Goal: Task Accomplishment & Management: Use online tool/utility

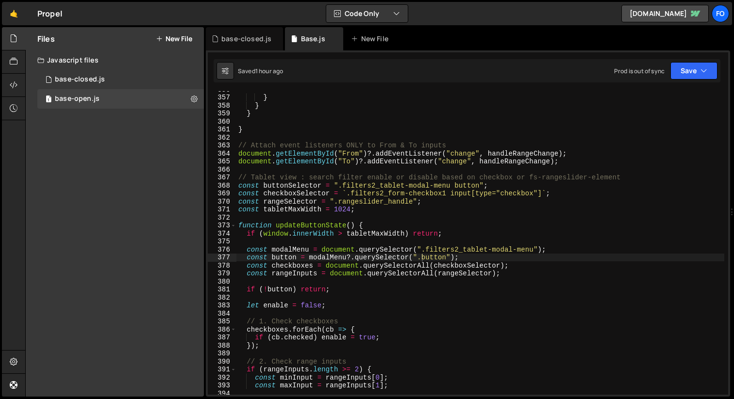
click at [372, 136] on div "} } } } // Attach event listeners ONLY to From & To inputs document . getElemen…" at bounding box center [480, 245] width 488 height 320
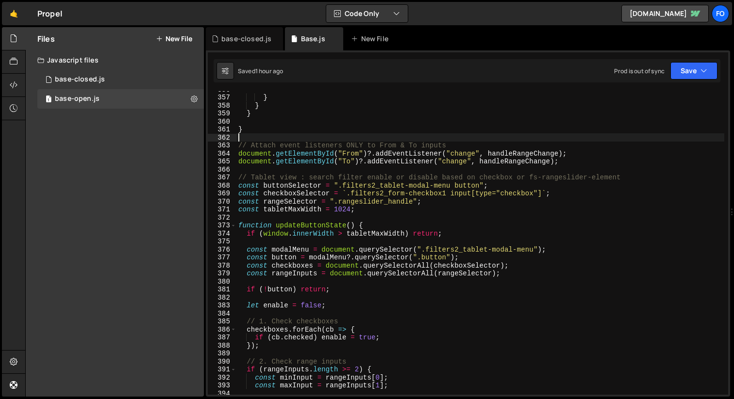
click at [362, 170] on div "} } } } // Attach event listeners ONLY to From & To inputs document . getElemen…" at bounding box center [480, 245] width 488 height 320
type textarea "updateButtonState();"
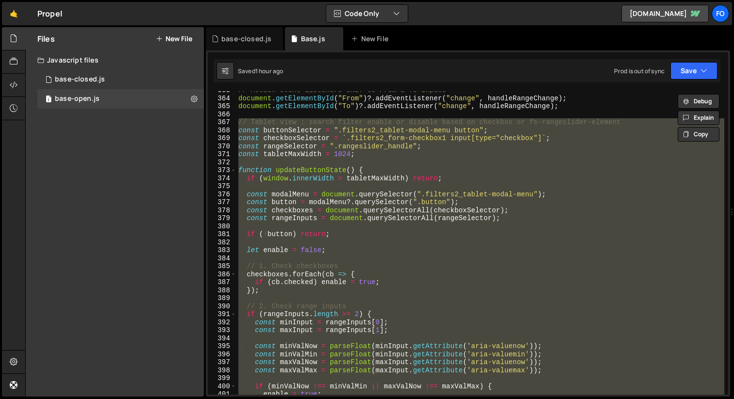
scroll to position [2941, 0]
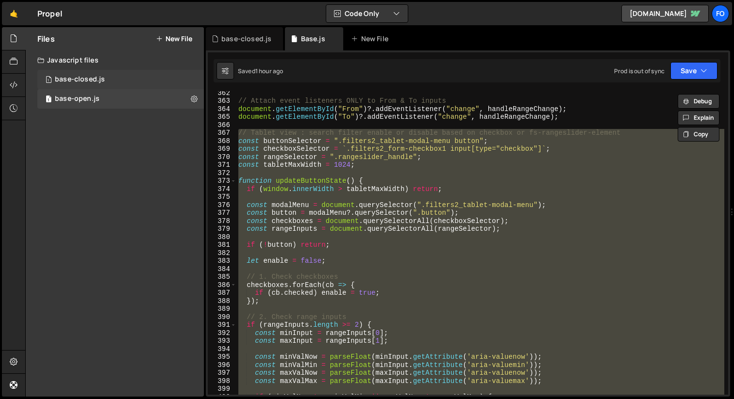
click at [112, 82] on div "1 base-closed.js 0" at bounding box center [120, 79] width 166 height 19
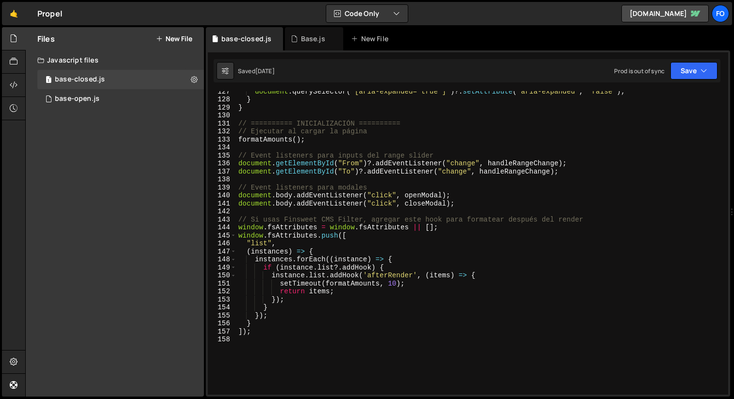
scroll to position [1149, 0]
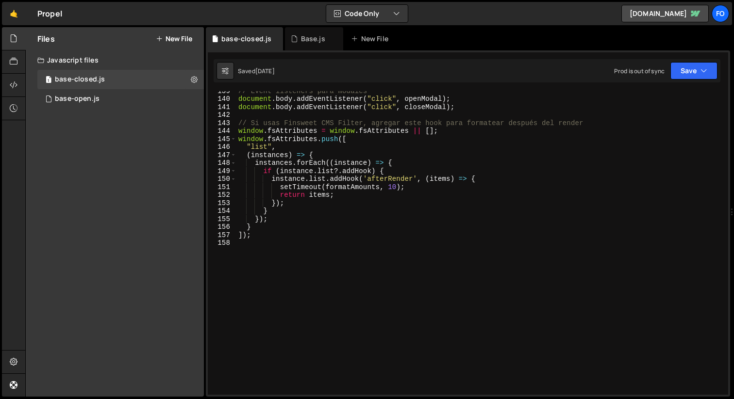
click at [331, 270] on div "// Event listeners para modales document . body . addEventListener ( "click" , …" at bounding box center [480, 247] width 488 height 320
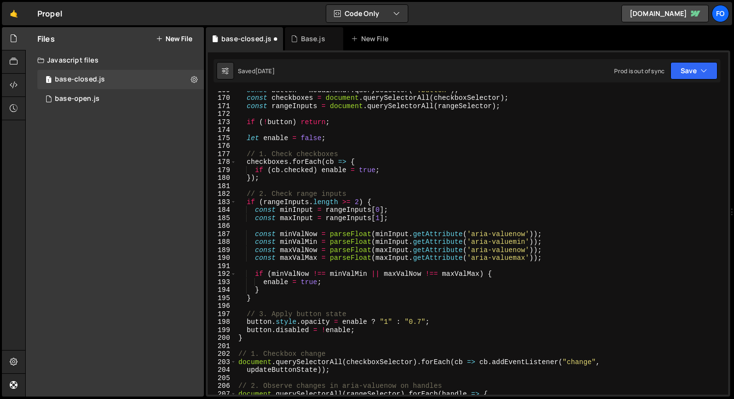
scroll to position [1271, 0]
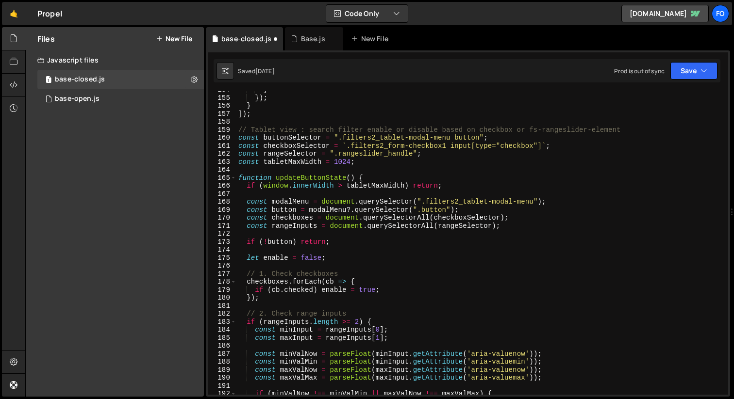
click at [598, 149] on div "} }) ; } ]) ; // Tablet view : search filter enable or disable based on checkbo…" at bounding box center [480, 246] width 488 height 320
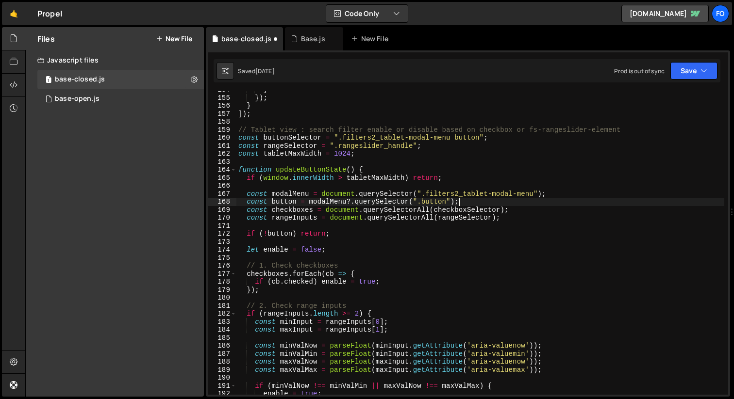
click at [559, 204] on div "} }) ; } ]) ; // Tablet view : search filter enable or disable based on checkbo…" at bounding box center [480, 246] width 488 height 320
click at [559, 207] on div "} }) ; } ]) ; // Tablet view : search filter enable or disable based on checkbo…" at bounding box center [480, 246] width 488 height 320
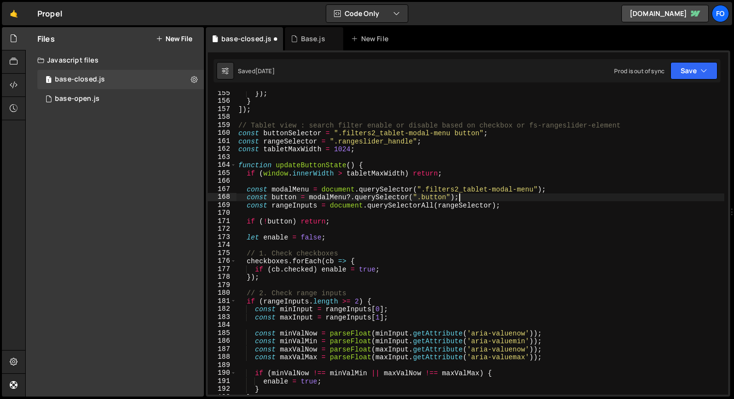
scroll to position [1275, 0]
click at [466, 271] on div "}) ; } ]) ; // Tablet view : search filter enable or disable based on checkbox …" at bounding box center [480, 249] width 488 height 320
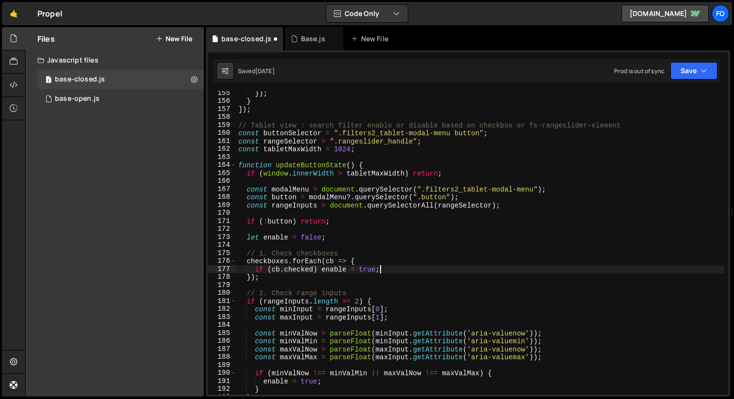
type textarea "});"
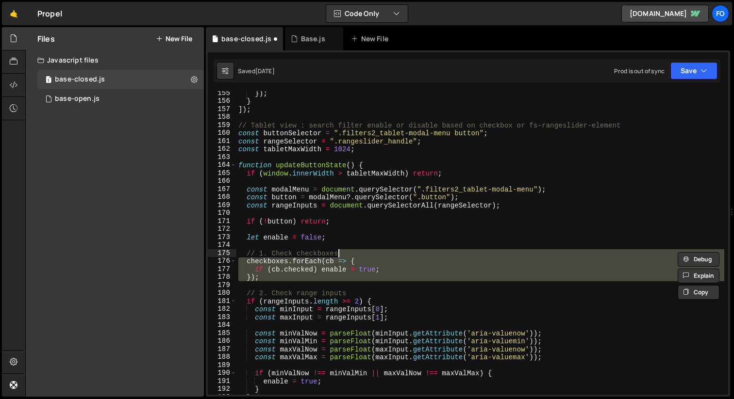
type textarea "// 1. Check checkboxes"
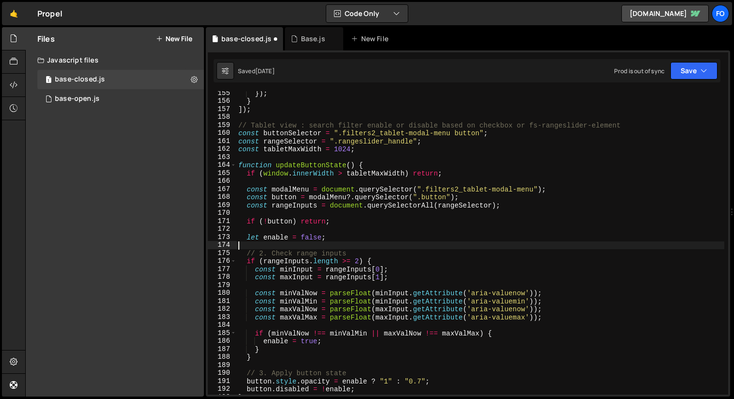
click at [263, 253] on div "}) ; } ]) ; // Tablet view : search filter enable or disable based on checkbox …" at bounding box center [480, 249] width 488 height 320
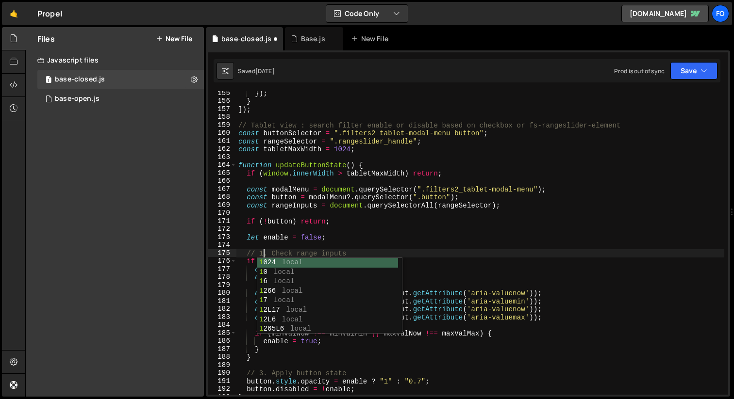
scroll to position [0, 1]
click at [397, 240] on div "}) ; } ]) ; // Tablet view : search filter enable or disable based on checkbox …" at bounding box center [480, 249] width 488 height 320
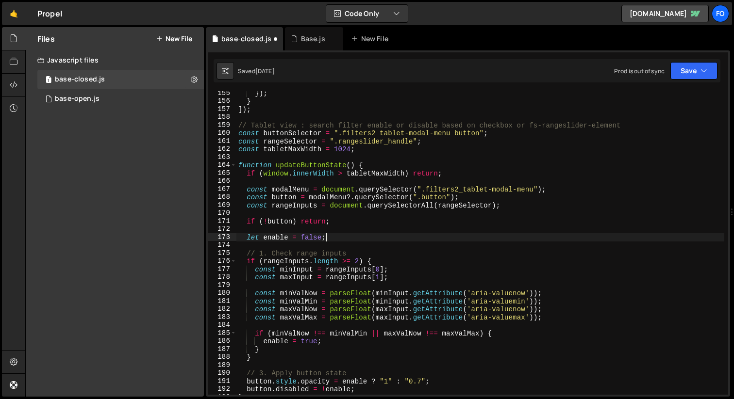
scroll to position [1327, 0]
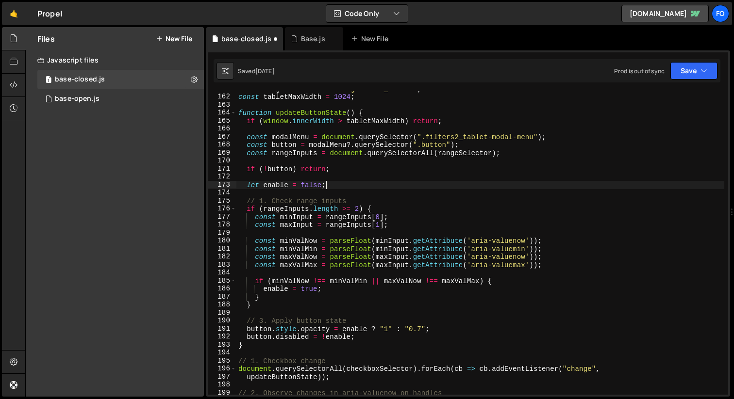
drag, startPoint x: 263, startPoint y: 318, endPoint x: 269, endPoint y: 315, distance: 6.8
click at [263, 317] on div "const rangeSelector = ".rangeslider_handle" ; const tabletMaxWidth = 1024 ; fun…" at bounding box center [480, 245] width 488 height 320
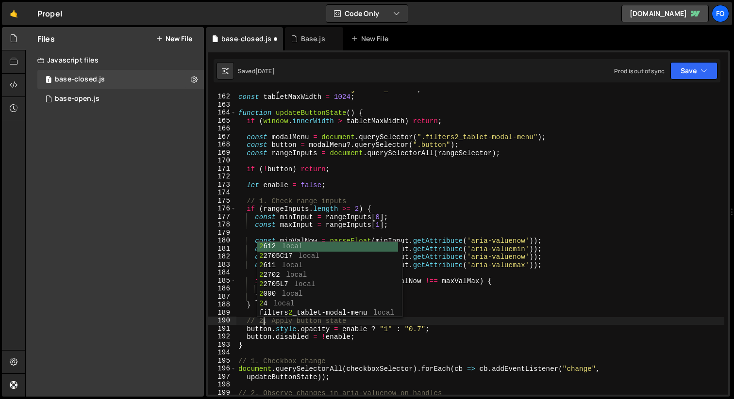
click at [532, 289] on div "const rangeSelector = ".rangeslider_handle" ; const tabletMaxWidth = 1024 ; fun…" at bounding box center [480, 245] width 488 height 320
type textarea "enable = true;"
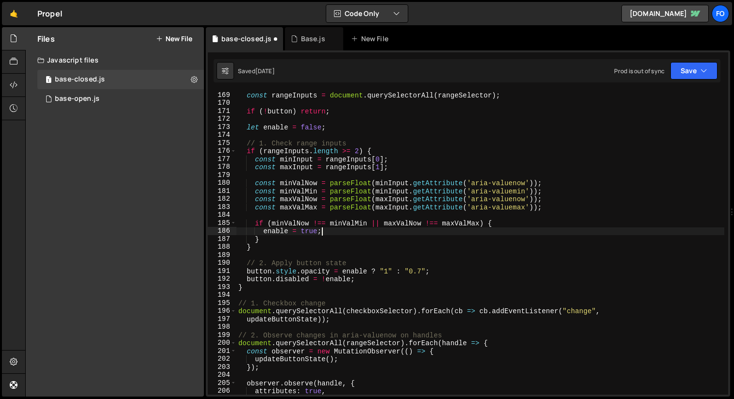
scroll to position [1420, 0]
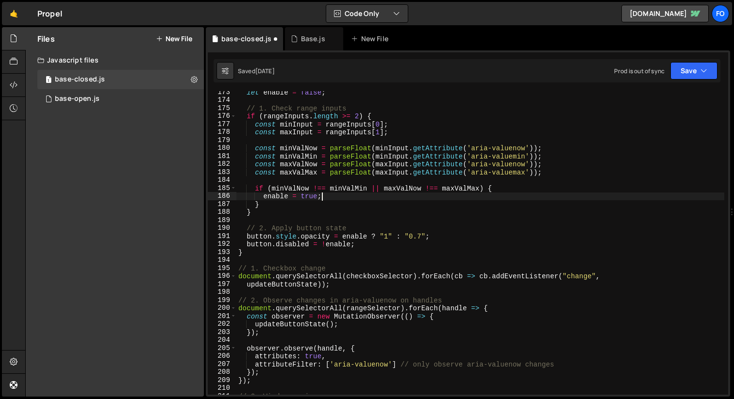
click at [458, 289] on div "let enable = false ; // 1. Check range inputs if ( rangeInputs . length >= 2 ) …" at bounding box center [480, 248] width 488 height 320
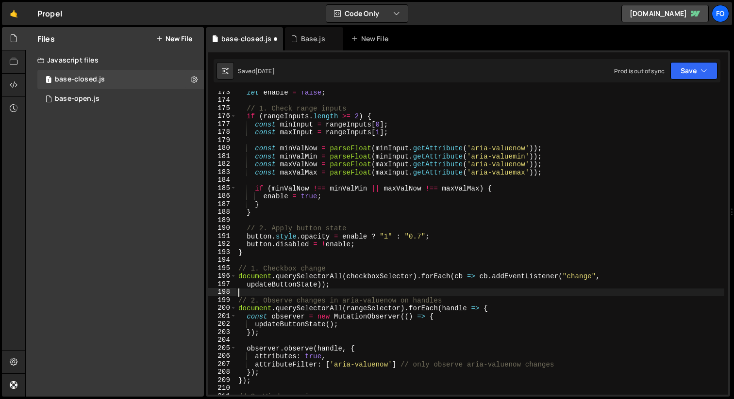
scroll to position [0, 0]
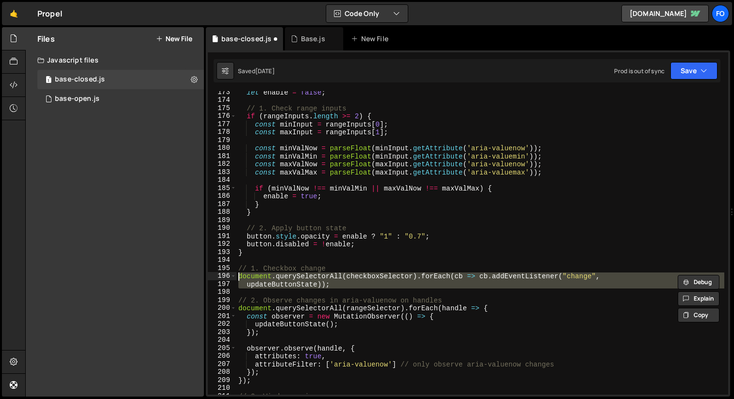
type textarea "// 1. Checkbox change document.querySelectorAll(checkboxSelector).forEach(cb =>…"
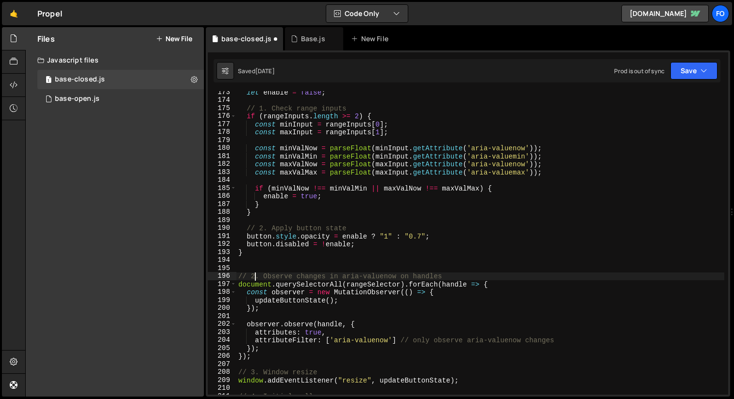
click at [256, 277] on div "let enable = false ; // 1. Check range inputs if ( rangeInputs . length >= 2 ) …" at bounding box center [480, 248] width 488 height 320
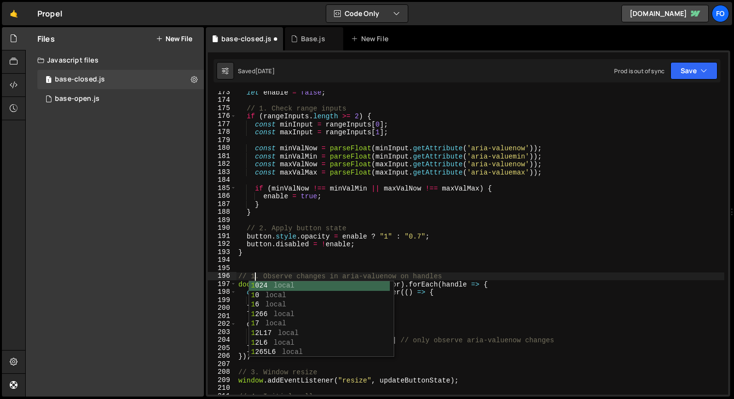
click at [459, 232] on div "let enable = false ; // 1. Check range inputs if ( rangeInputs . length >= 2 ) …" at bounding box center [480, 248] width 488 height 320
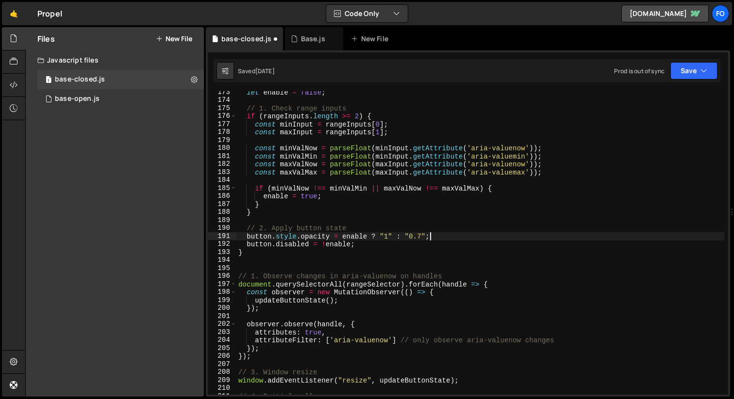
scroll to position [1476, 0]
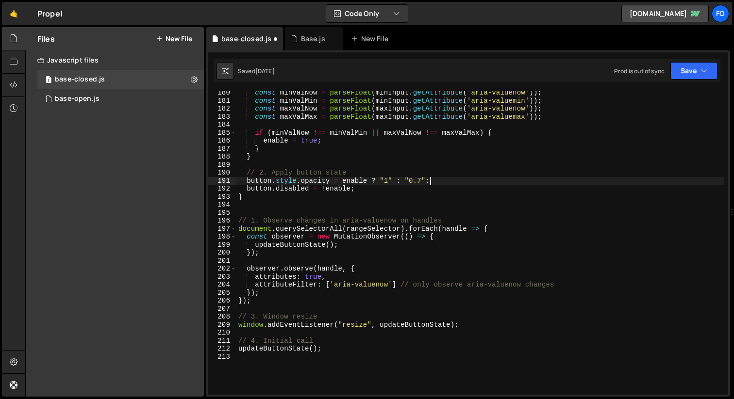
click at [266, 318] on div "const minValNow = parseFloat ( minInput . getAttribute ( 'aria-valuenow' )) ; c…" at bounding box center [480, 249] width 488 height 320
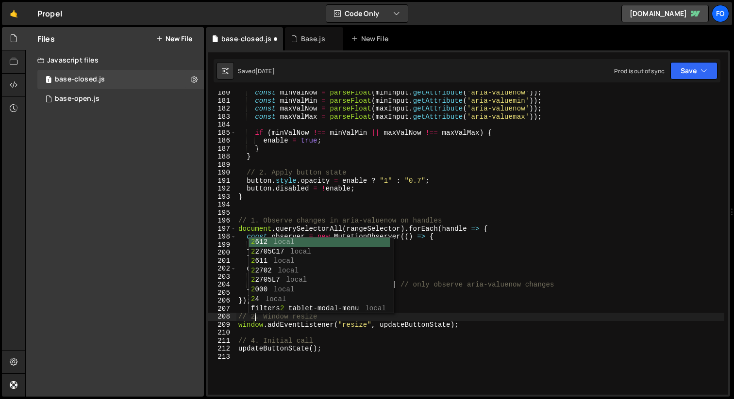
click at [551, 276] on div "const minValNow = parseFloat ( minInput . getAttribute ( 'aria-valuenow' )) ; c…" at bounding box center [480, 249] width 488 height 320
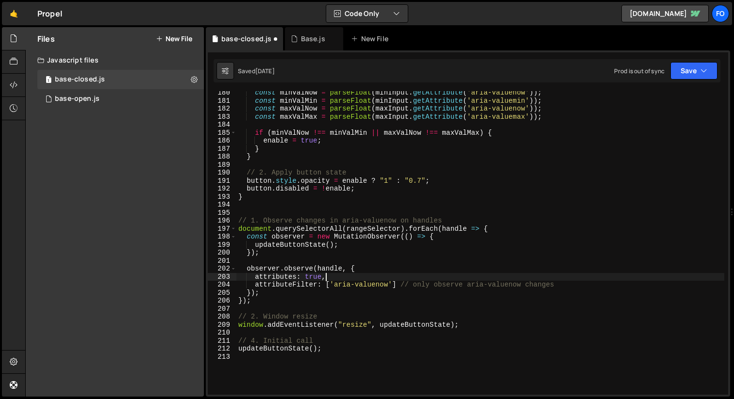
click at [253, 340] on div "const minValNow = parseFloat ( minInput . getAttribute ( 'aria-valuenow' )) ; c…" at bounding box center [480, 249] width 488 height 320
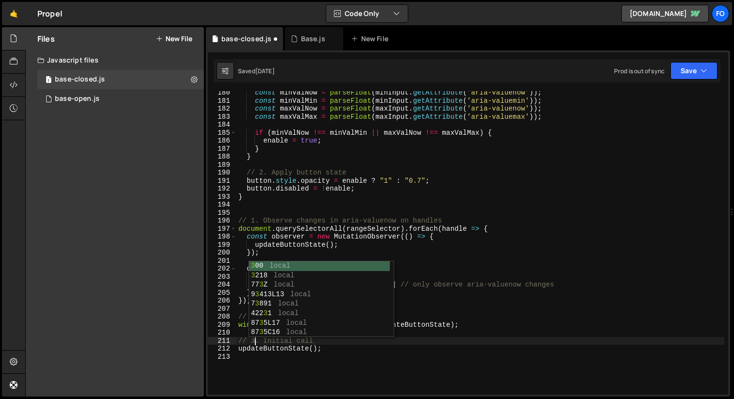
click at [614, 136] on div "const minValNow = parseFloat ( minInput . getAttribute ( 'aria-valuenow' )) ; c…" at bounding box center [480, 249] width 488 height 320
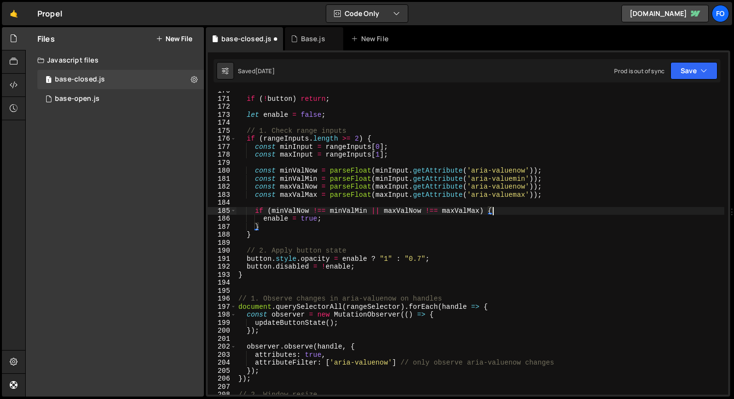
scroll to position [1281, 0]
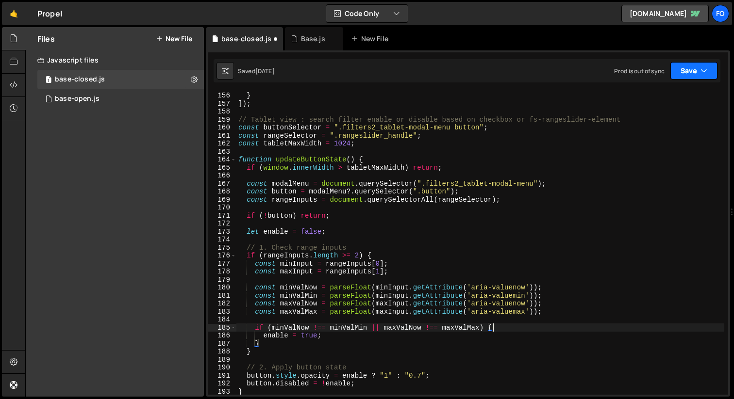
type textarea "if (minValNow !== minValMin || maxValNow !== maxValMax) {"
click at [675, 69] on button "Save" at bounding box center [693, 70] width 47 height 17
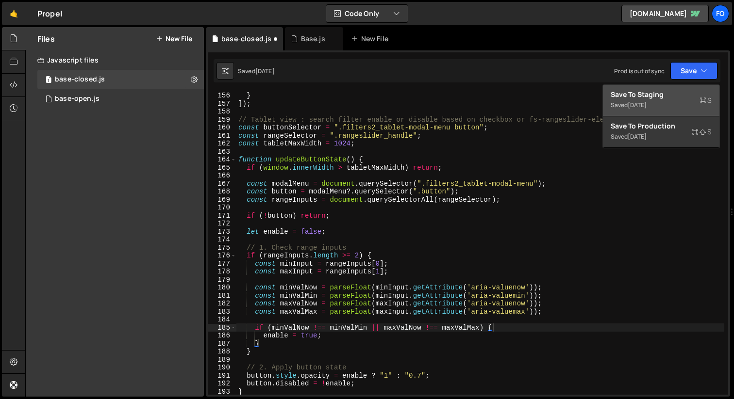
click at [668, 92] on div "Save to Staging S" at bounding box center [661, 95] width 101 height 10
